Goal: Task Accomplishment & Management: Manage account settings

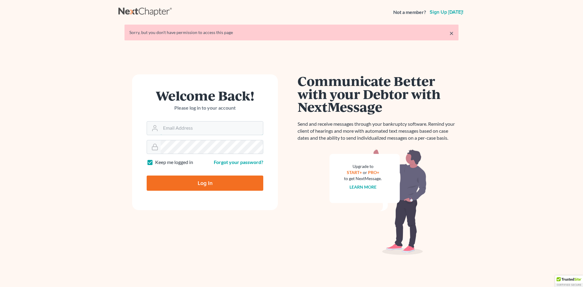
type input "[EMAIL_ADDRESS][DOMAIN_NAME]"
click at [233, 182] on input "Log In" at bounding box center [205, 183] width 117 height 15
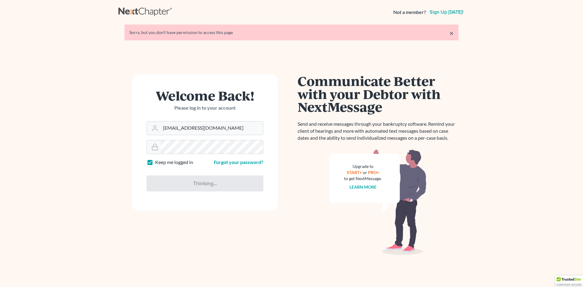
type input "Thinking..."
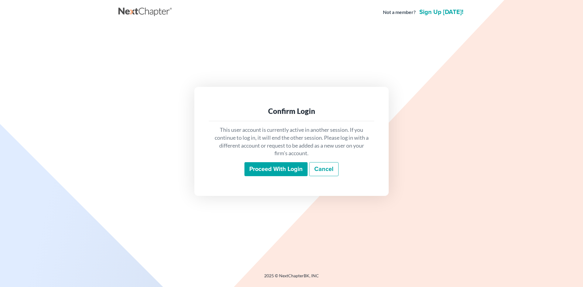
click at [285, 170] on input "Proceed with login" at bounding box center [275, 169] width 63 height 14
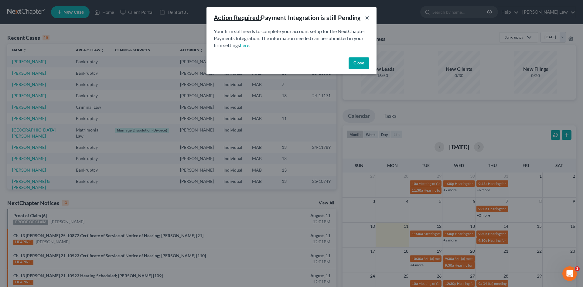
click at [365, 16] on button "×" at bounding box center [367, 17] width 4 height 7
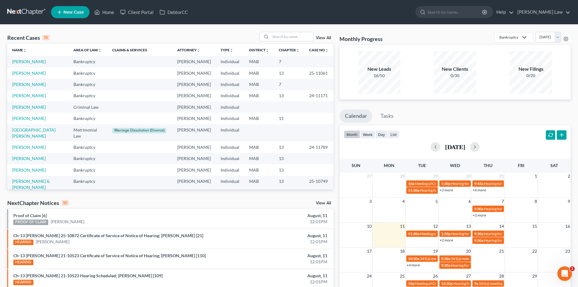
click at [44, 58] on td "Valentino, Christopher" at bounding box center [37, 61] width 61 height 11
drag, startPoint x: 44, startPoint y: 58, endPoint x: 47, endPoint y: 61, distance: 4.7
click at [44, 58] on td "Valentino, Christopher" at bounding box center [37, 61] width 61 height 11
click at [46, 61] on link "Valentino, Christopher" at bounding box center [29, 61] width 34 height 5
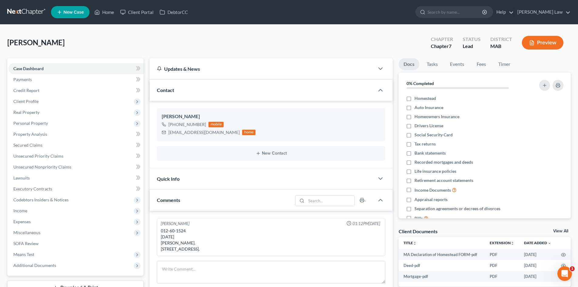
click at [559, 229] on link "View All" at bounding box center [561, 231] width 15 height 4
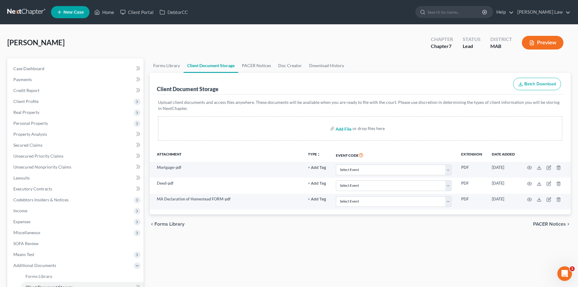
click at [343, 131] on input "file" at bounding box center [343, 128] width 15 height 11
click at [345, 128] on input "file" at bounding box center [343, 128] width 15 height 11
type input "C:\fakepath\valentino soc 1.pdf"
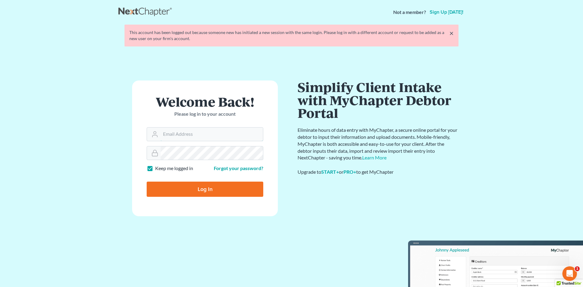
type input "[EMAIL_ADDRESS][DOMAIN_NAME]"
click at [449, 32] on link "×" at bounding box center [451, 32] width 4 height 7
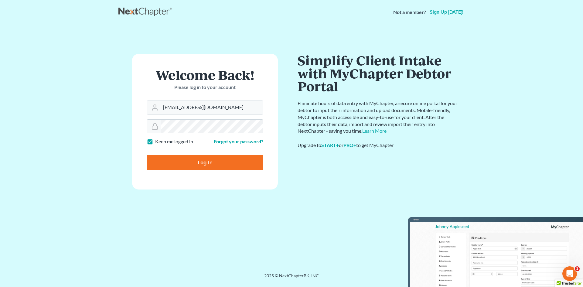
click at [223, 165] on input "Log In" at bounding box center [205, 162] width 117 height 15
type input "Thinking..."
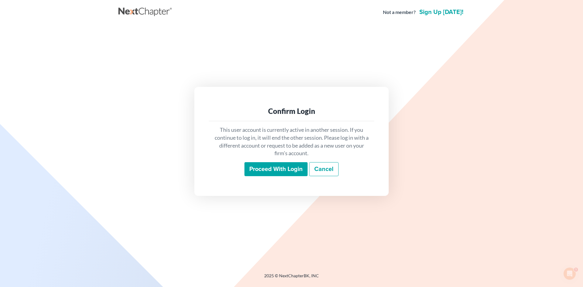
click at [282, 168] on input "Proceed with login" at bounding box center [275, 169] width 63 height 14
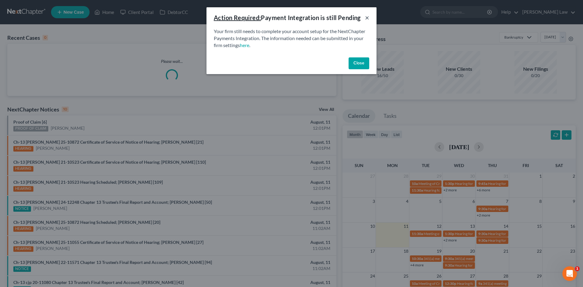
click at [368, 20] on button "×" at bounding box center [367, 17] width 4 height 7
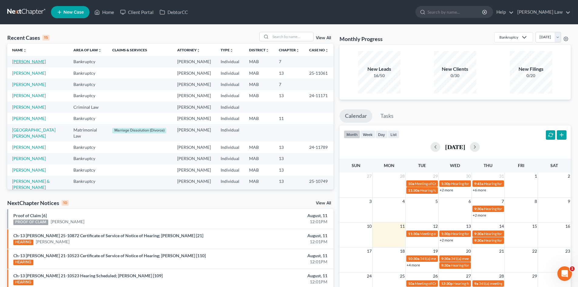
click at [40, 59] on link "[PERSON_NAME]" at bounding box center [29, 61] width 34 height 5
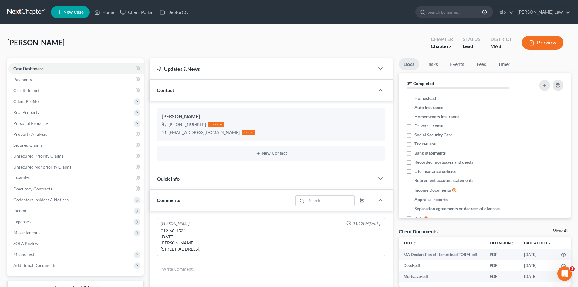
click at [563, 224] on div "Docs Tasks Events Fees Timer 0% Completed Nothing here yet! Homestead Auto Insu…" at bounding box center [485, 226] width 178 height 336
click at [563, 230] on link "View All" at bounding box center [561, 231] width 15 height 4
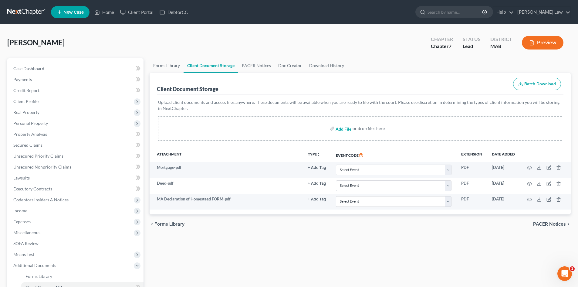
click at [346, 129] on input "file" at bounding box center [343, 128] width 15 height 11
type input "C:\fakepath\valentino soc 1.pdf"
click at [344, 130] on input "file" at bounding box center [343, 128] width 15 height 11
type input "C:\fakepath\Valentino lic.pdf"
